Goal: Information Seeking & Learning: Learn about a topic

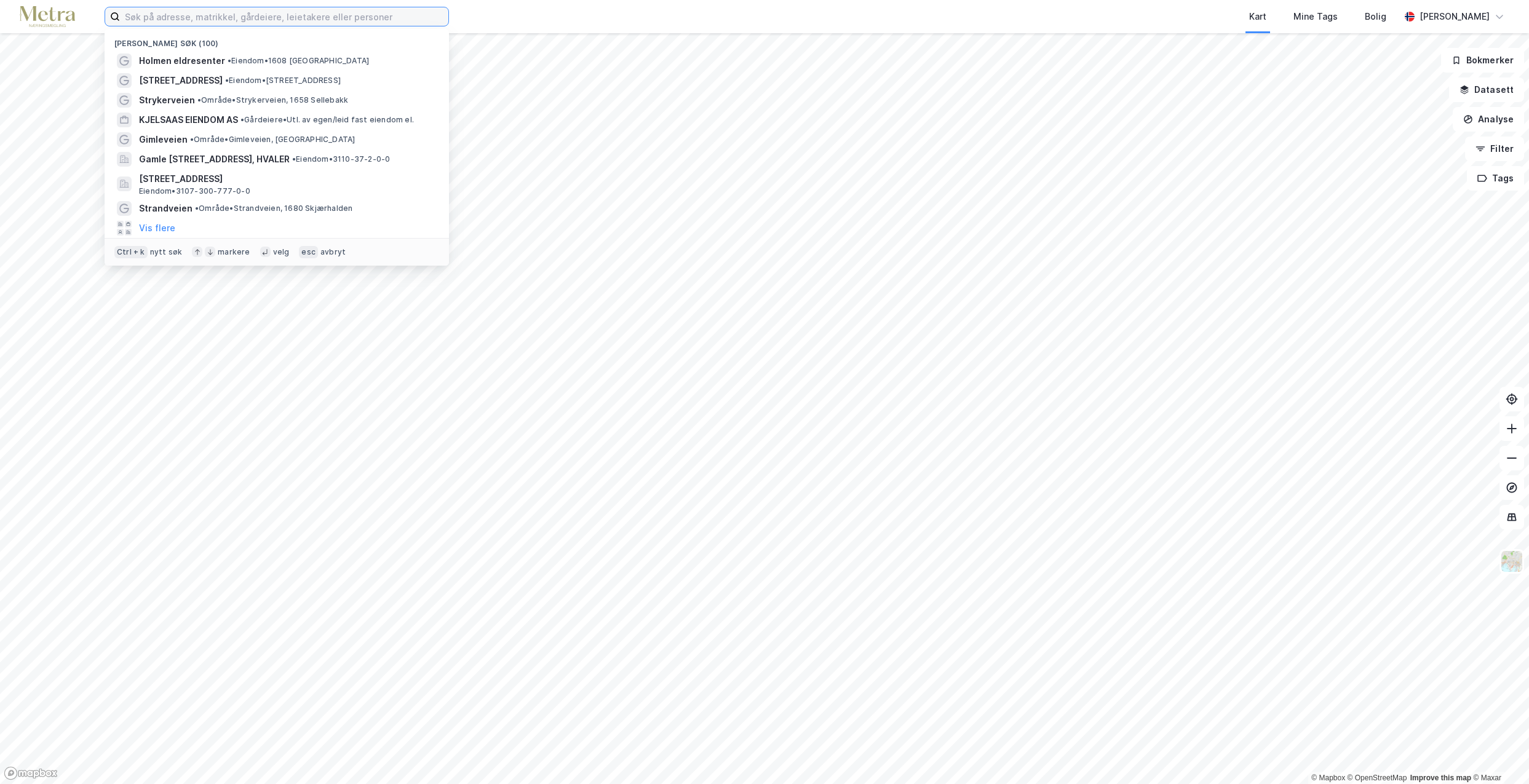
click at [134, 16] on input at bounding box center [283, 17] width 328 height 19
click at [162, 13] on input at bounding box center [283, 17] width 328 height 19
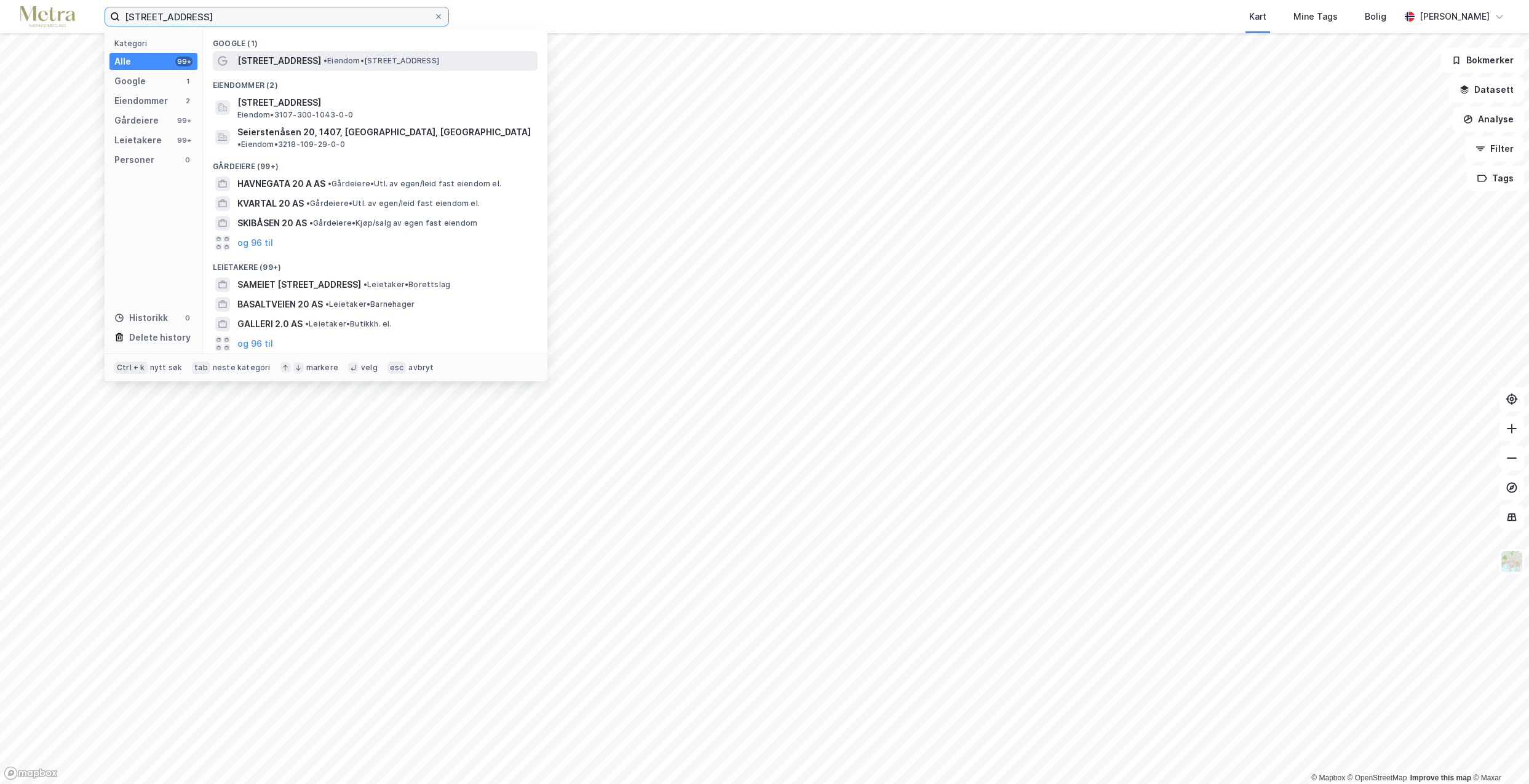
type input "[STREET_ADDRESS]"
click at [341, 64] on span "• Eiendom • [STREET_ADDRESS]" at bounding box center [381, 61] width 116 height 10
